Goal: Ask a question

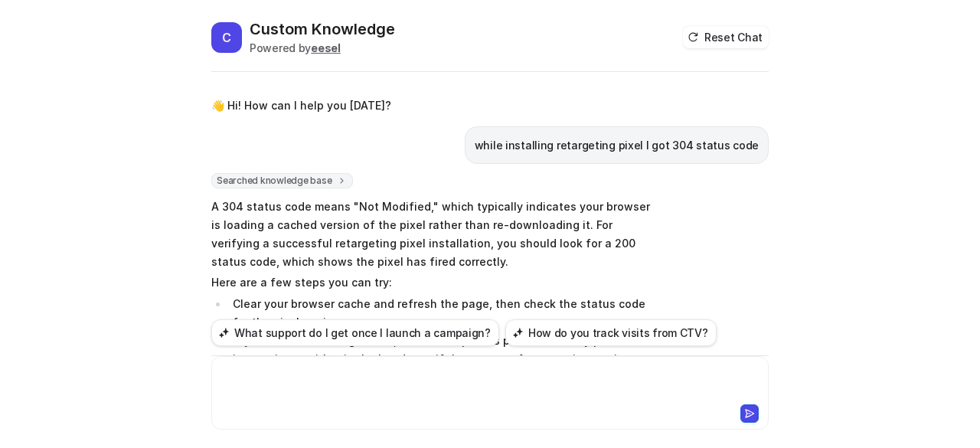
scroll to position [3930, 0]
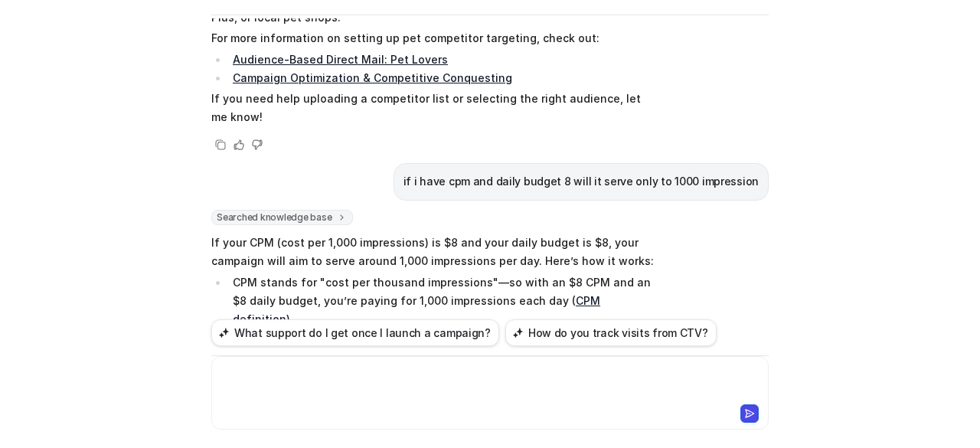
click at [430, 393] on div at bounding box center [490, 383] width 550 height 35
paste div
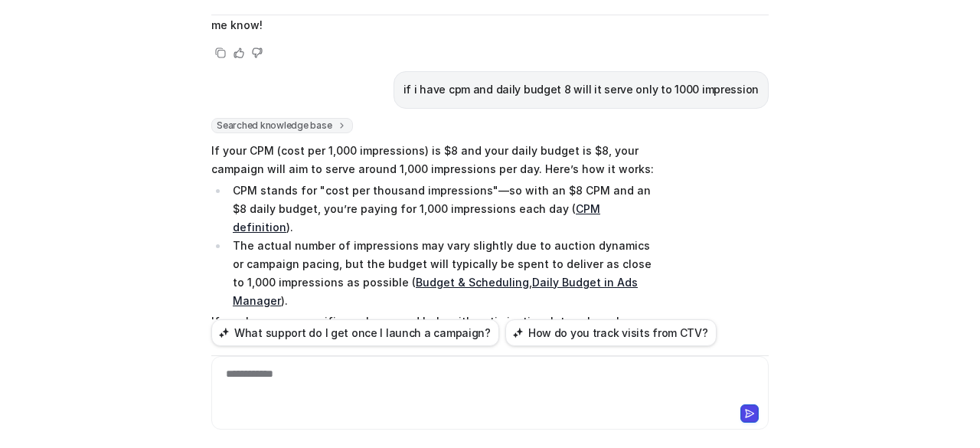
scroll to position [4028, 0]
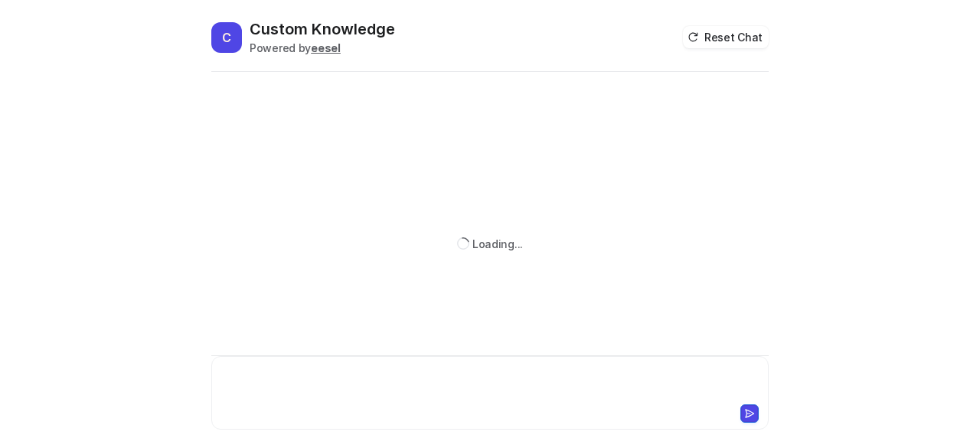
click at [310, 388] on div at bounding box center [490, 383] width 550 height 35
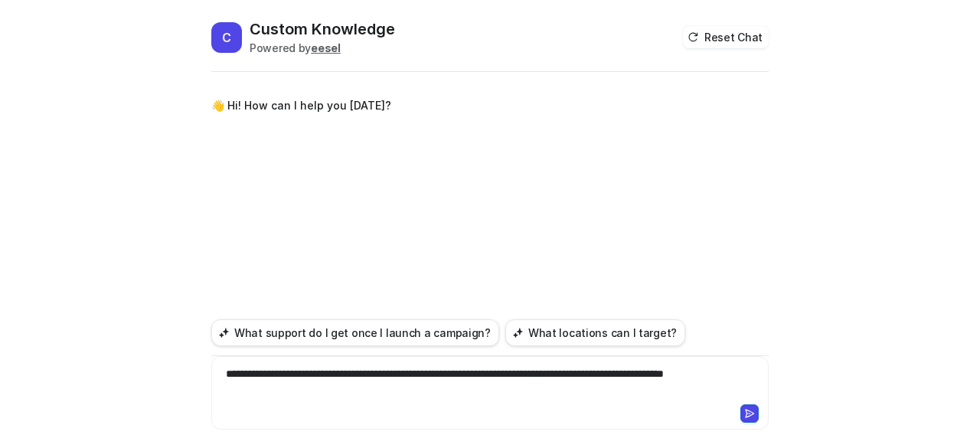
click at [749, 412] on icon at bounding box center [749, 413] width 11 height 11
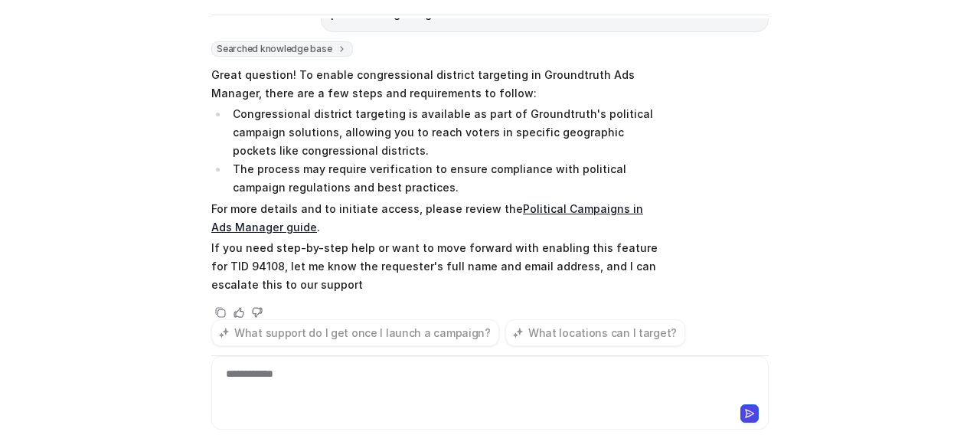
scroll to position [112, 0]
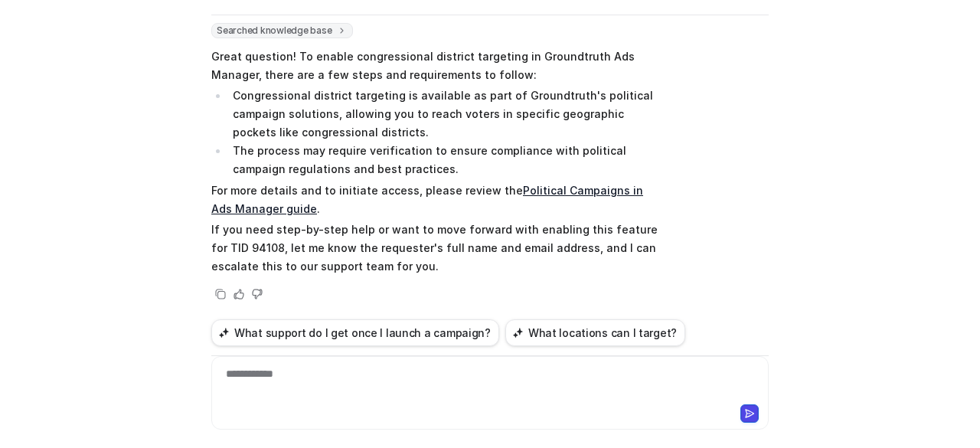
click at [547, 189] on link "Political Campaigns in Ads Manager guide" at bounding box center [427, 199] width 432 height 31
click at [331, 397] on div "**********" at bounding box center [490, 383] width 550 height 35
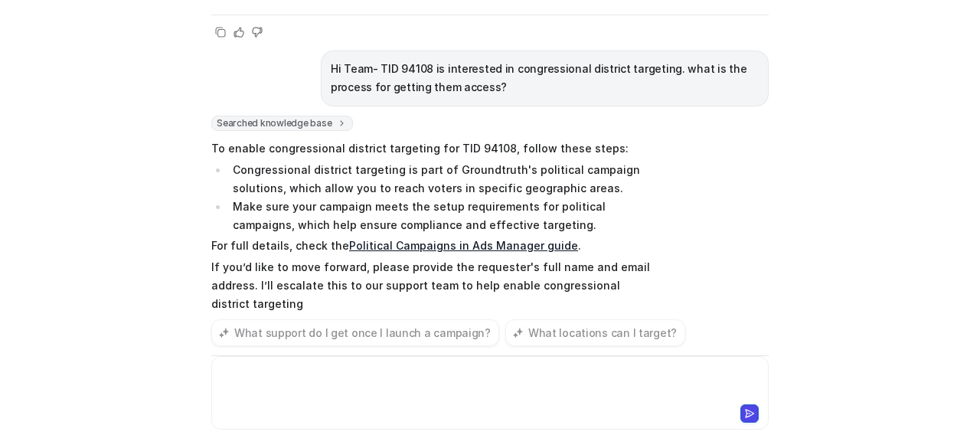
scroll to position [410, 0]
